Goal: Information Seeking & Learning: Understand process/instructions

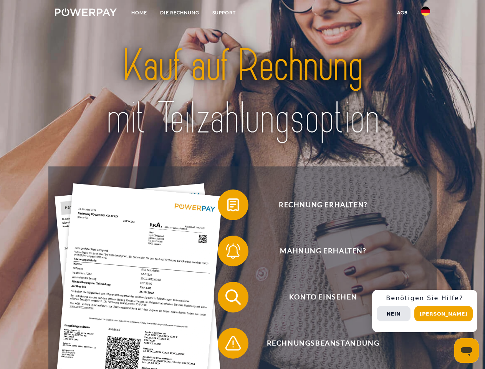
click at [86, 13] on img at bounding box center [86, 12] width 62 height 8
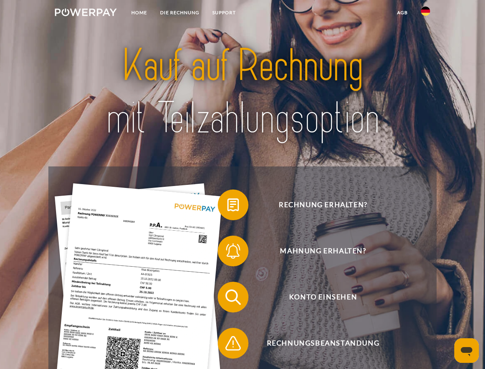
click at [426, 13] on img at bounding box center [425, 11] width 9 height 9
click at [402, 13] on link "agb" at bounding box center [403, 13] width 24 height 14
click at [227, 206] on span at bounding box center [221, 205] width 38 height 38
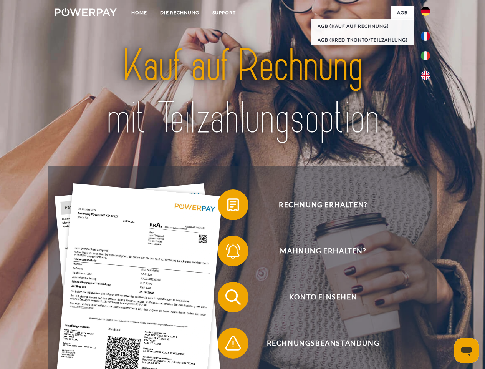
click at [227, 252] on span at bounding box center [221, 251] width 38 height 38
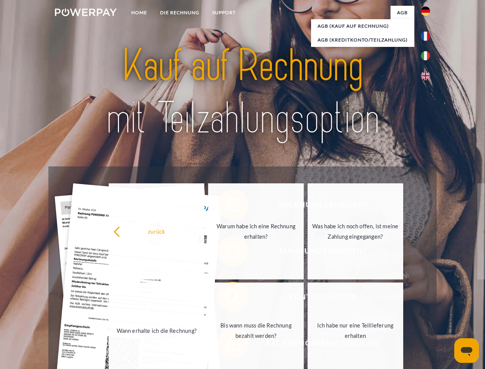
click at [227, 299] on link "Bis wann muss die Rechnung bezahlt werden?" at bounding box center [256, 330] width 96 height 96
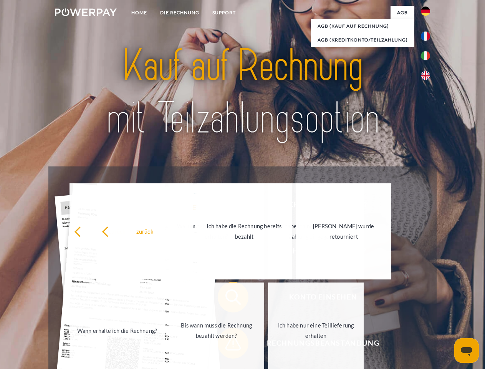
click at [227, 345] on span at bounding box center [221, 343] width 38 height 38
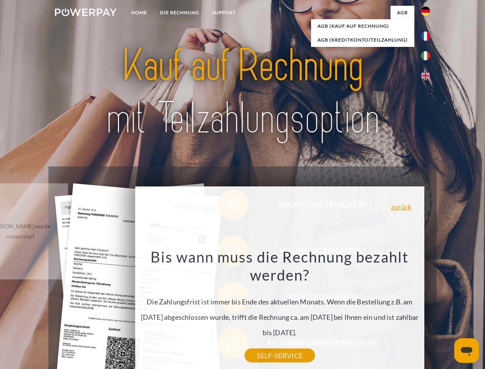
click at [428, 311] on div "Rechnung erhalten? Mahnung erhalten? Konto einsehen" at bounding box center [242, 319] width 388 height 307
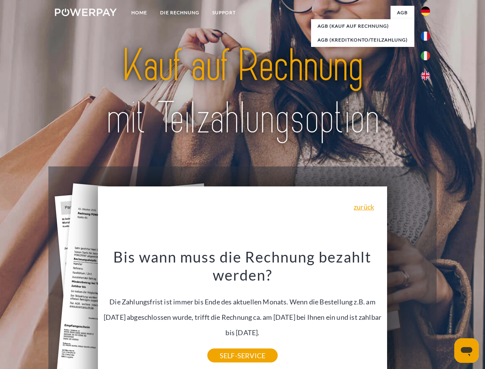
click at [409, 312] on span "Konto einsehen" at bounding box center [323, 297] width 188 height 31
click at [446, 314] on header "Home DIE RECHNUNG SUPPORT" at bounding box center [242, 265] width 485 height 531
